Goal: Check status: Check status

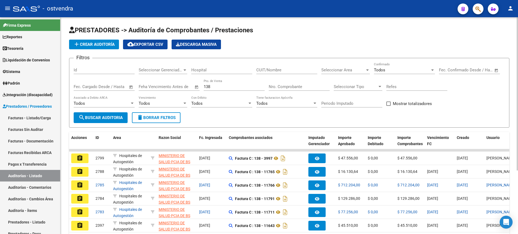
click at [314, 87] on input "Nro. Comprobante" at bounding box center [298, 86] width 61 height 5
type input "7004"
click at [222, 82] on div "138 Pto. de Venta" at bounding box center [234, 85] width 61 height 12
type input "1"
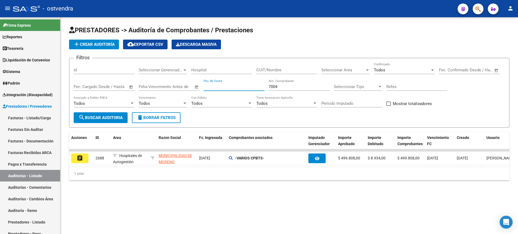
click at [284, 86] on input "7004" at bounding box center [298, 86] width 61 height 5
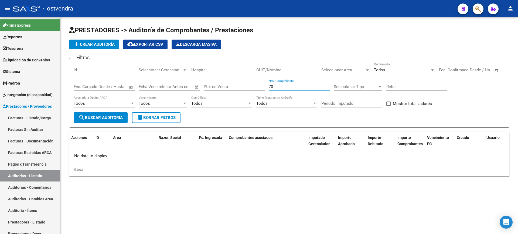
type input "7"
type input "1125"
click at [232, 85] on input "Pto. de Venta" at bounding box center [234, 86] width 61 height 5
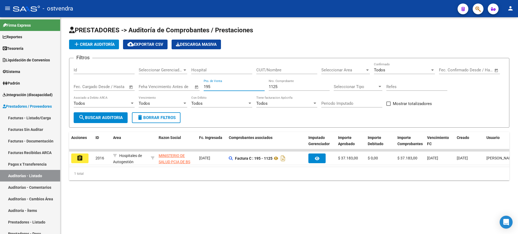
type input "195"
